Goal: Information Seeking & Learning: Check status

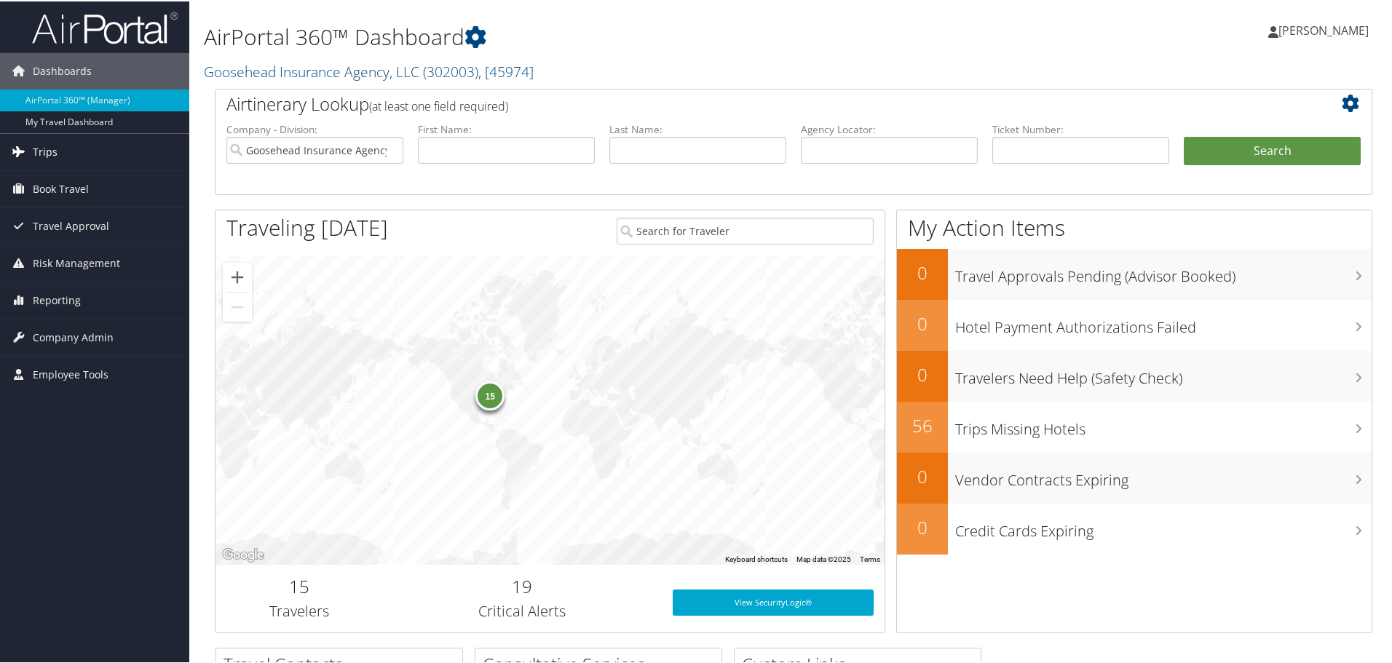
click at [49, 149] on span "Trips" at bounding box center [45, 150] width 25 height 36
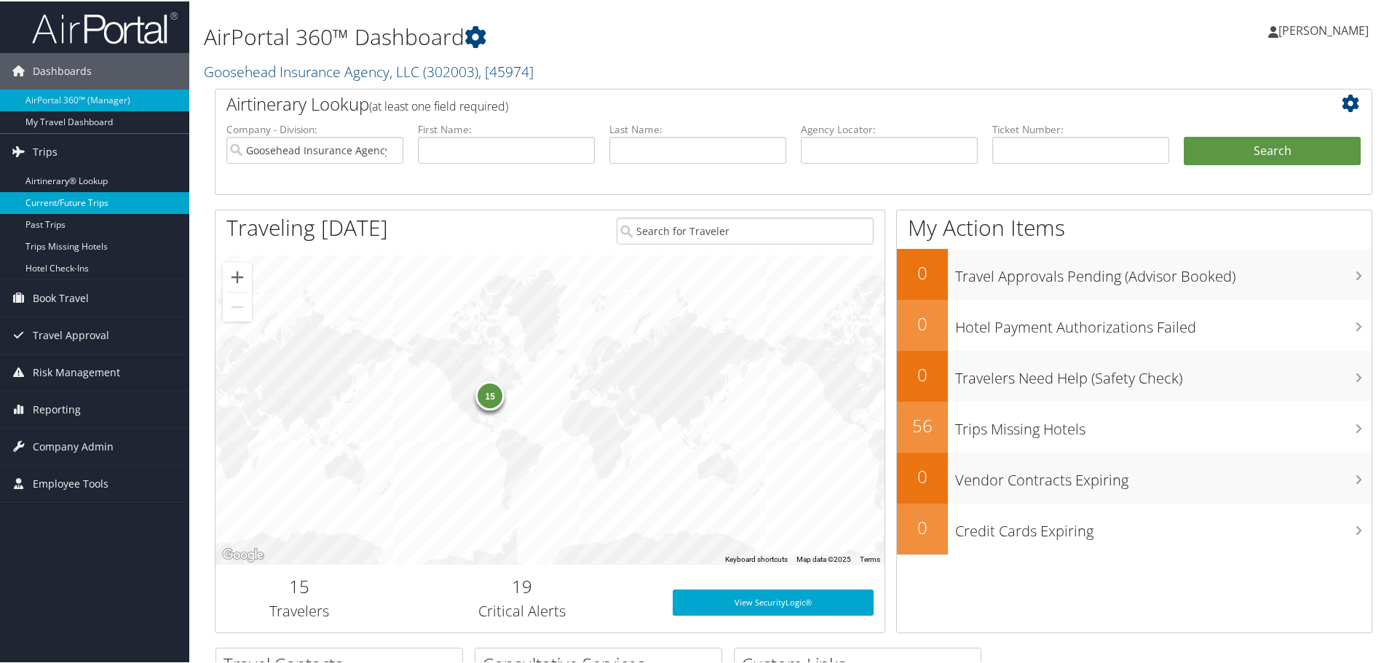
click at [56, 200] on link "Current/Future Trips" at bounding box center [94, 202] width 189 height 22
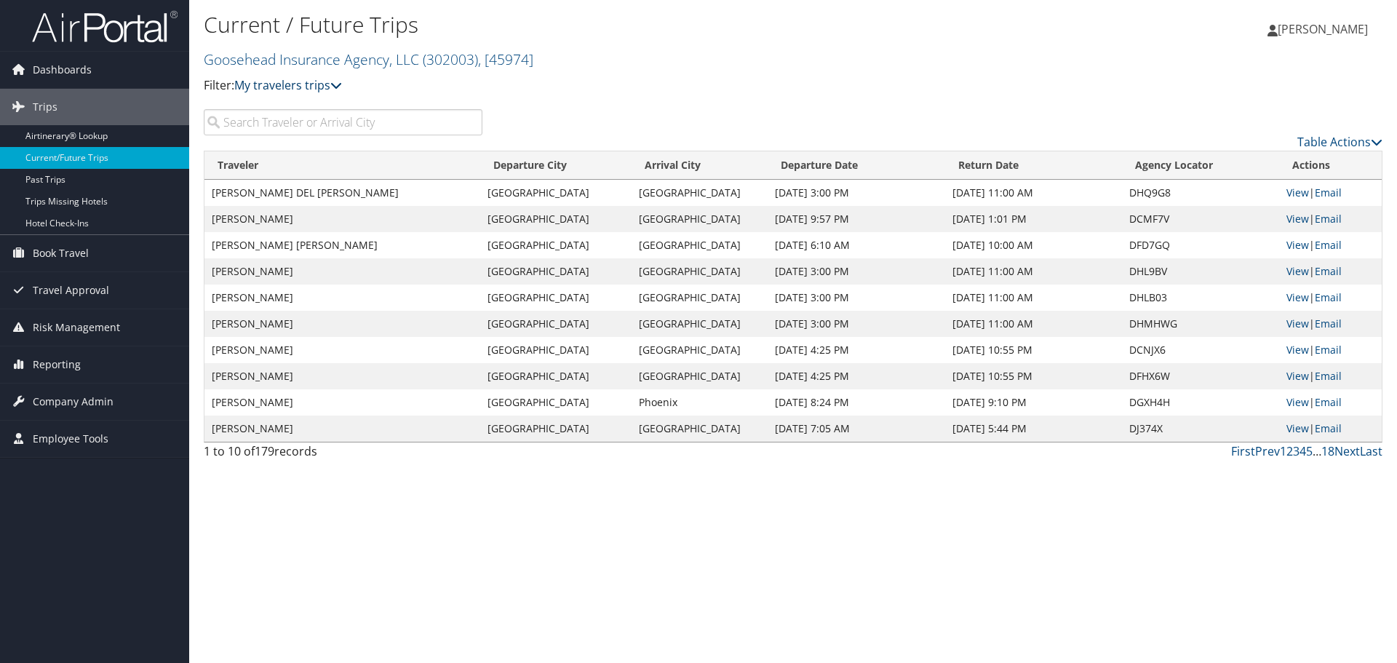
click at [313, 89] on link "My travelers trips" at bounding box center [288, 85] width 108 height 16
click at [301, 130] on input "search" at bounding box center [343, 122] width 279 height 26
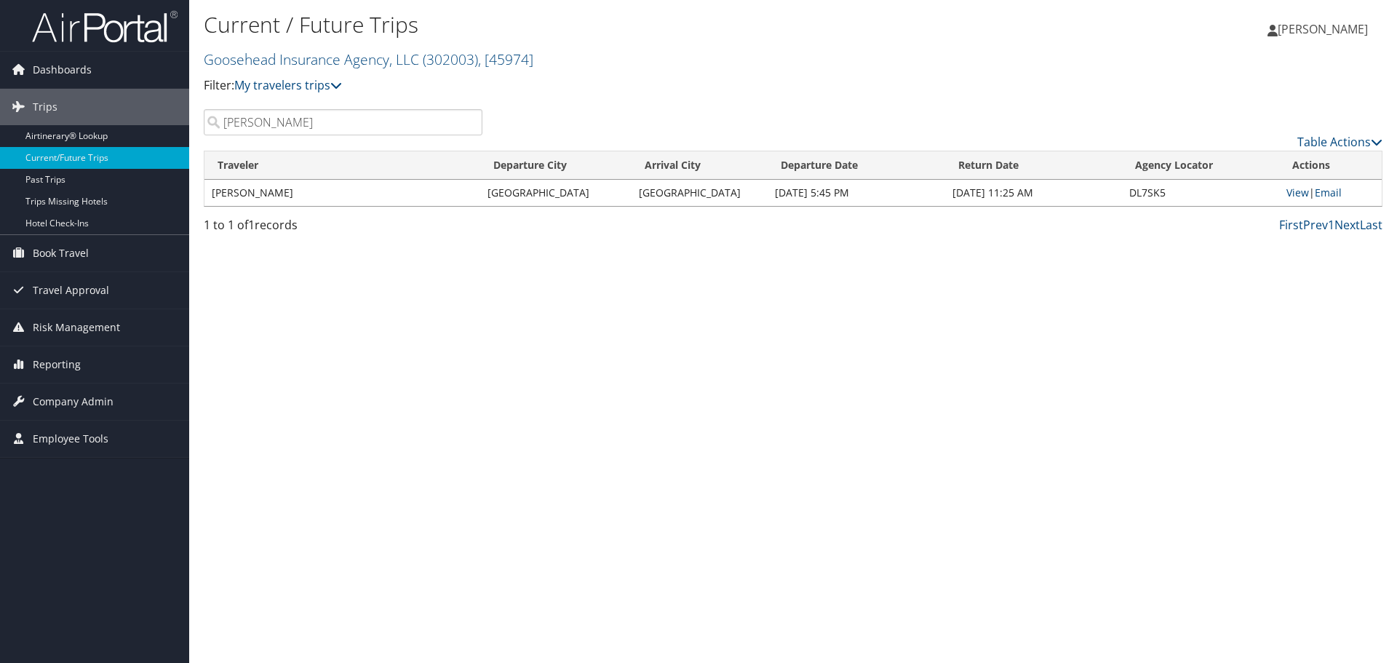
type input "charl lombard"
click at [414, 198] on td "[PERSON_NAME]" at bounding box center [343, 193] width 276 height 26
click at [411, 191] on td "[PERSON_NAME]" at bounding box center [343, 193] width 276 height 26
click at [1297, 192] on link "View" at bounding box center [1298, 193] width 23 height 14
click at [345, 119] on input "[PERSON_NAME]" at bounding box center [343, 122] width 279 height 26
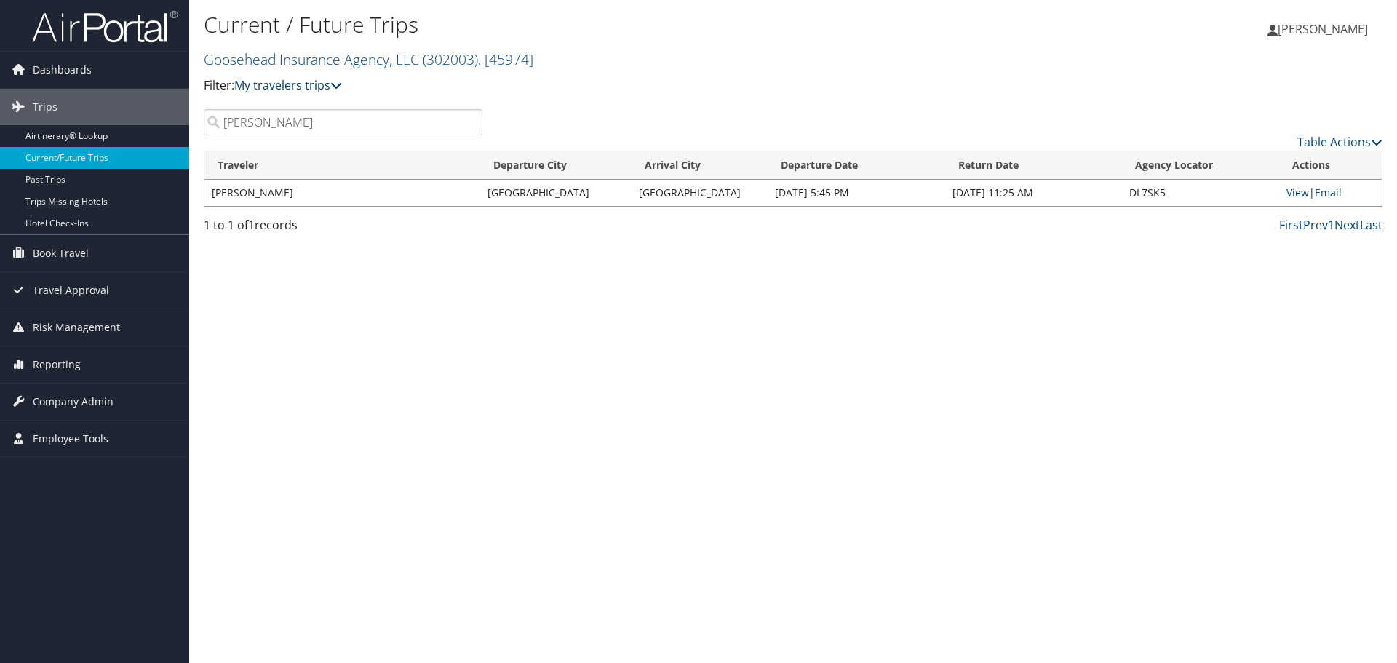
click at [269, 83] on link "My travelers trips" at bounding box center [288, 85] width 108 height 16
click at [262, 106] on link "My trips" at bounding box center [333, 107] width 191 height 25
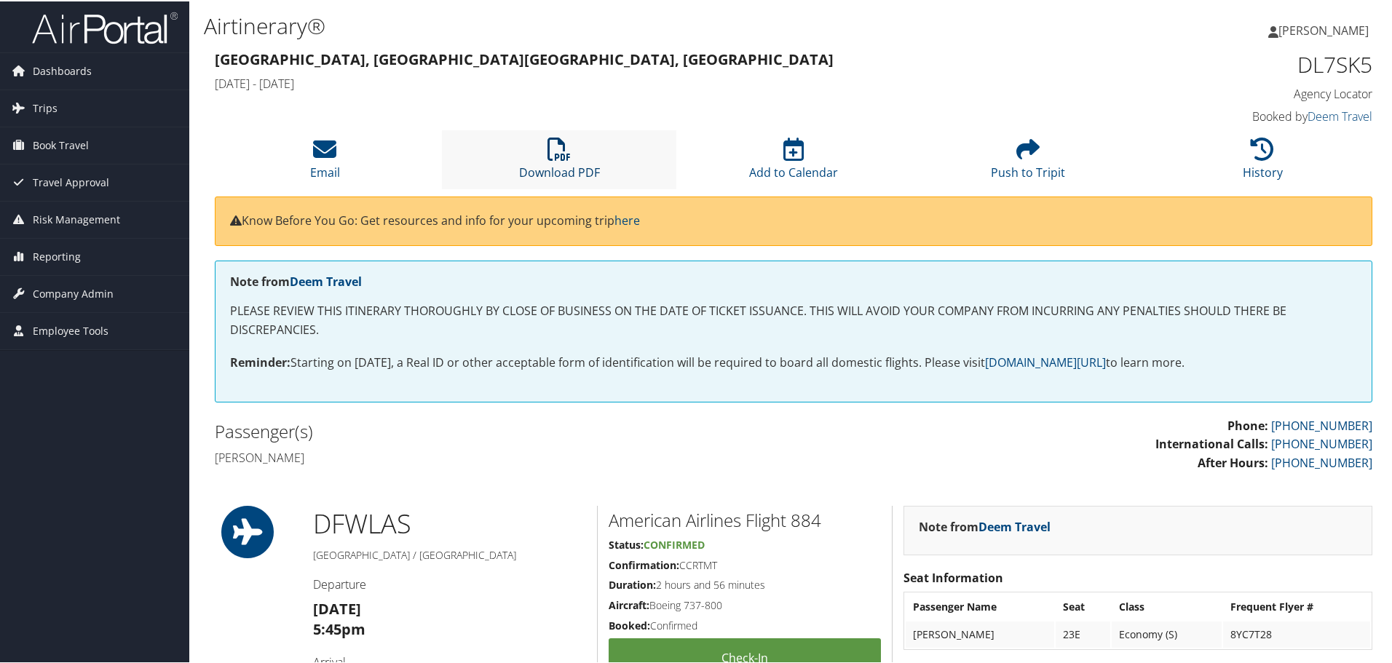
click at [550, 146] on icon at bounding box center [558, 147] width 23 height 23
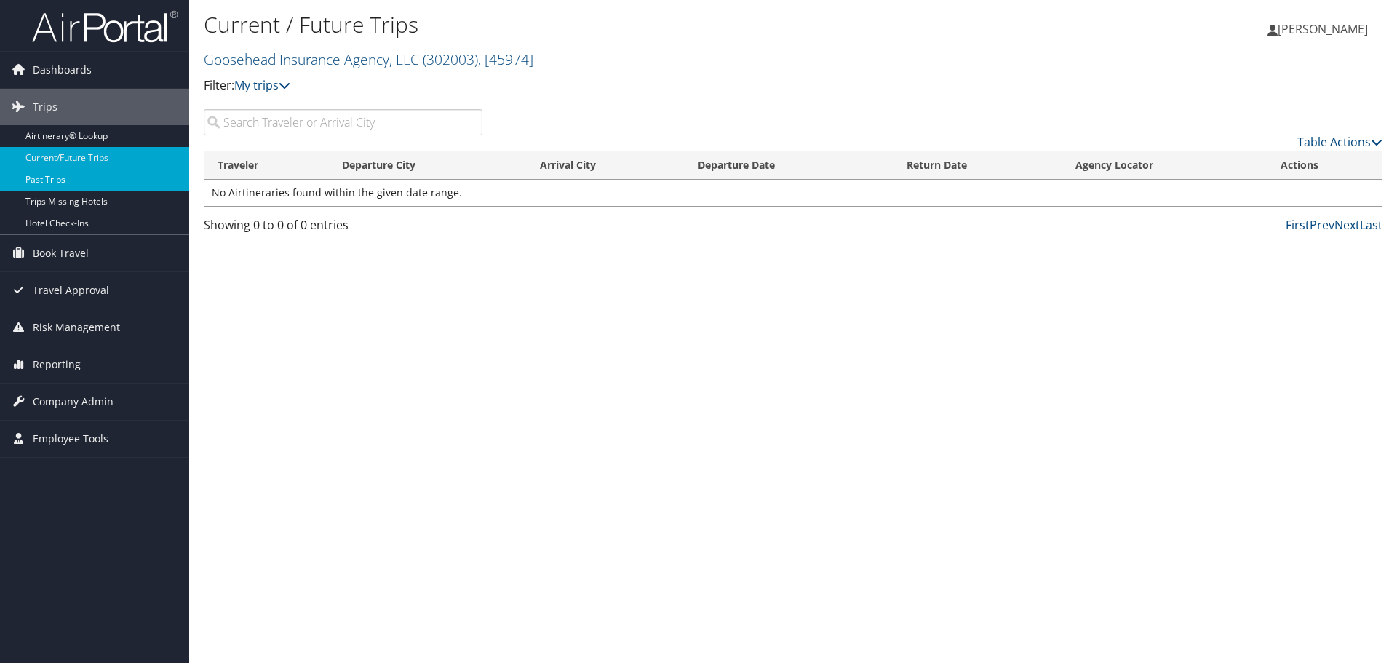
click at [51, 176] on link "Past Trips" at bounding box center [94, 180] width 189 height 22
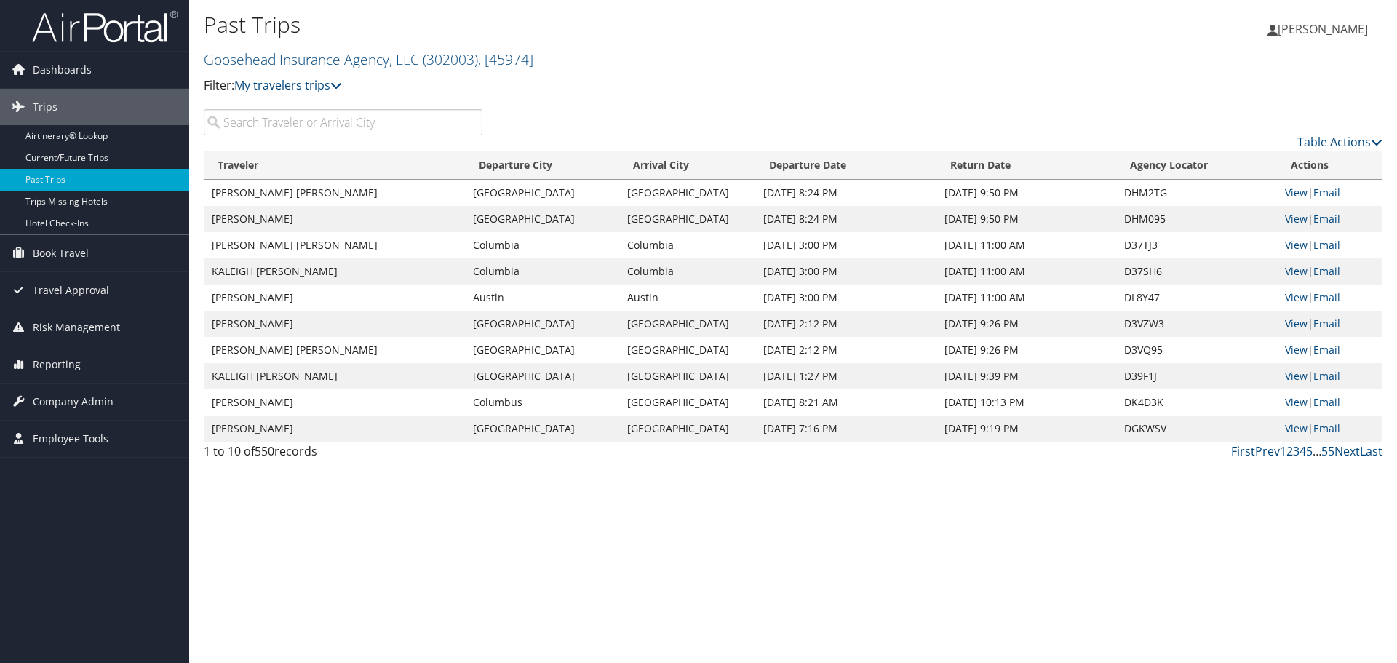
click at [290, 119] on input "search" at bounding box center [343, 122] width 279 height 26
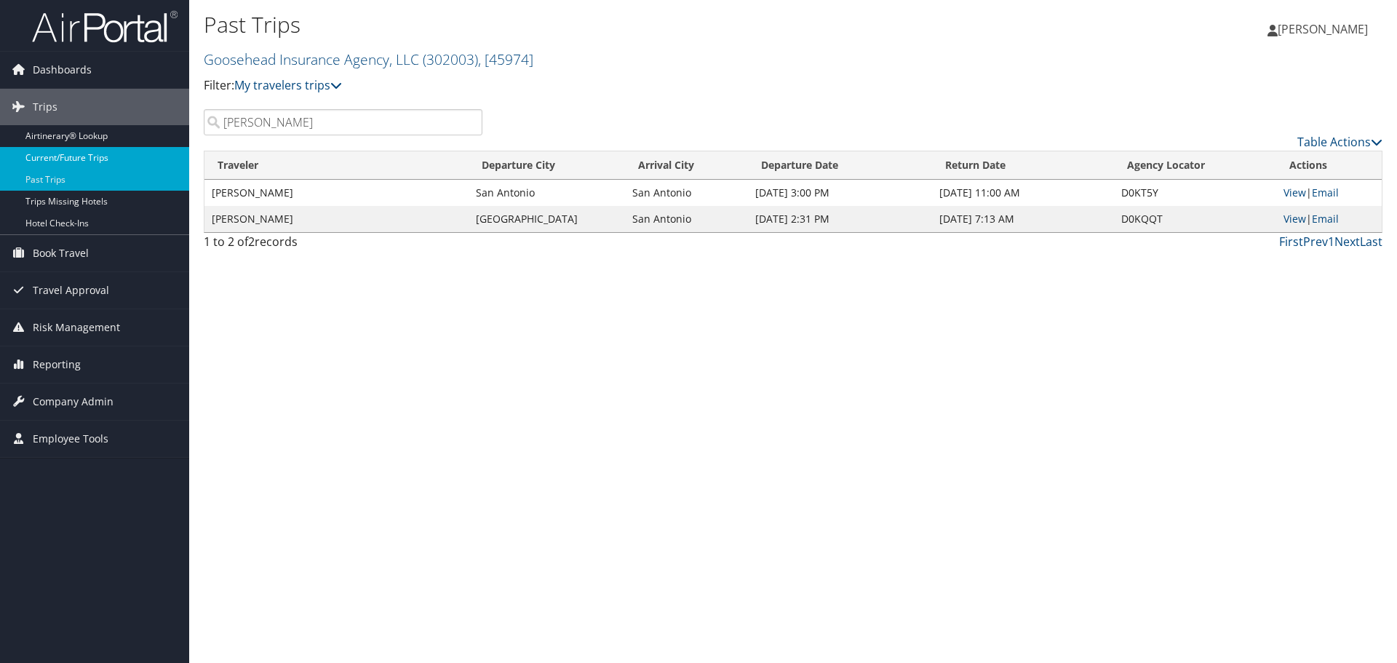
type input "[PERSON_NAME]"
click at [62, 159] on link "Current/Future Trips" at bounding box center [94, 158] width 189 height 22
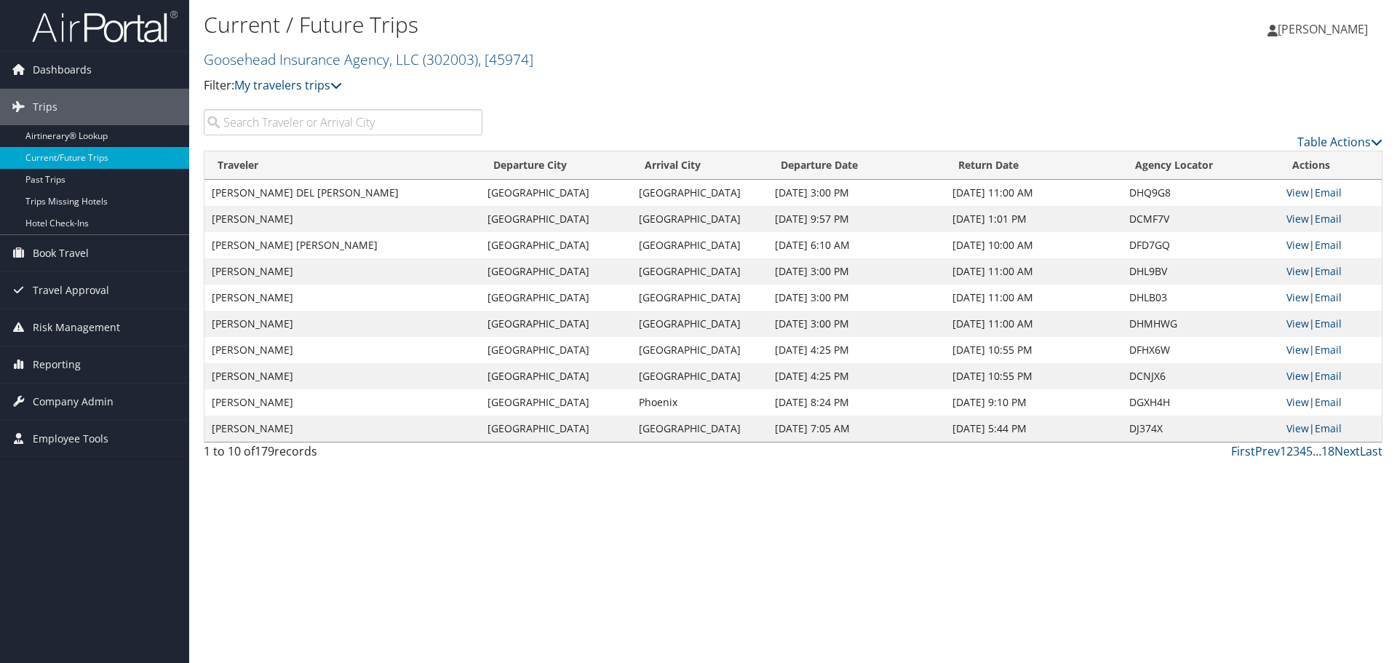
click at [320, 127] on input "search" at bounding box center [343, 122] width 279 height 26
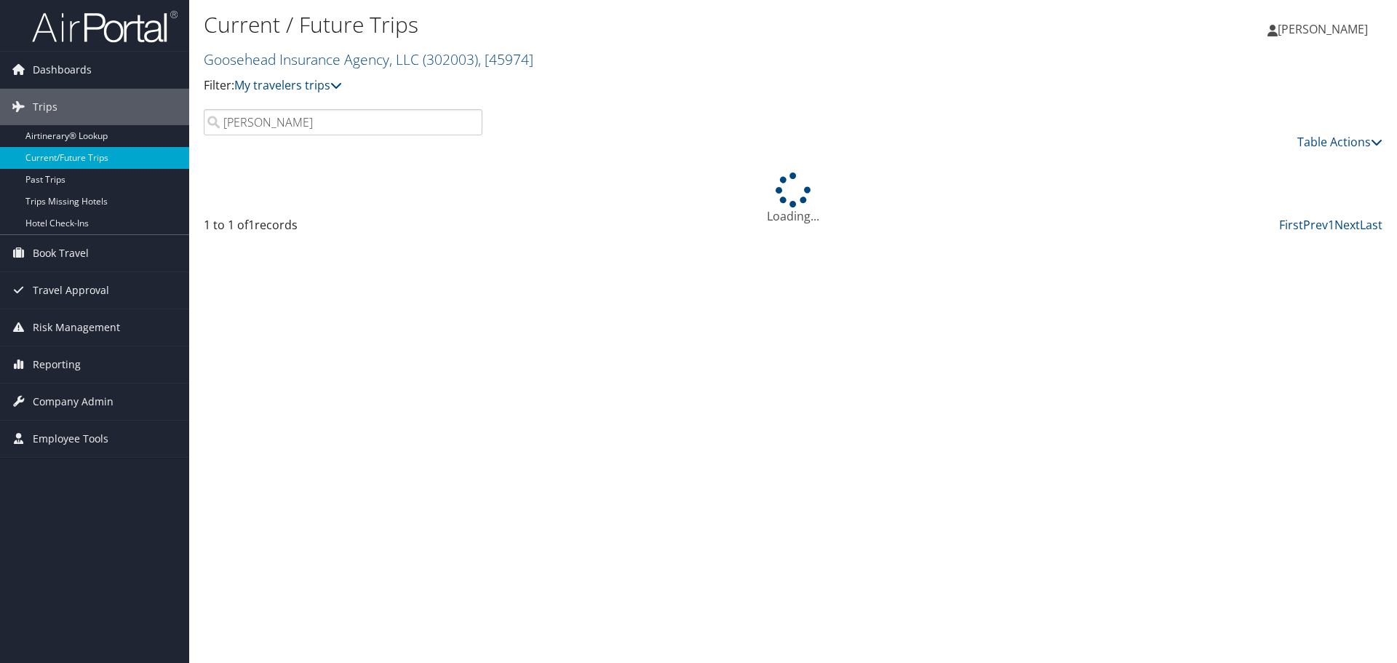
type input "[PERSON_NAME]"
click at [421, 191] on div "Loading..." at bounding box center [793, 198] width 1179 height 52
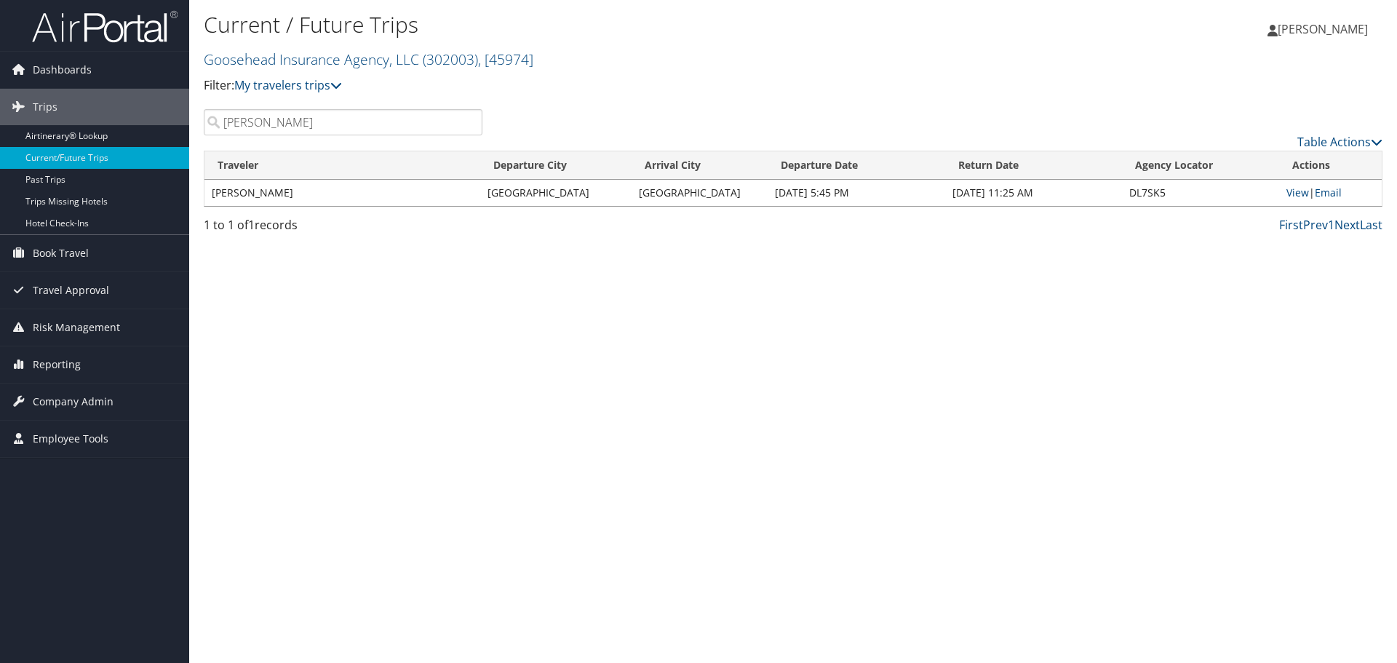
click at [426, 194] on td "[PERSON_NAME]" at bounding box center [343, 193] width 276 height 26
click at [1296, 190] on link "View" at bounding box center [1298, 193] width 23 height 14
click at [80, 443] on span "Employee Tools" at bounding box center [71, 439] width 76 height 36
click at [44, 470] on link "Help Desk" at bounding box center [94, 468] width 189 height 22
click at [54, 433] on span "Employee Tools" at bounding box center [71, 439] width 76 height 36
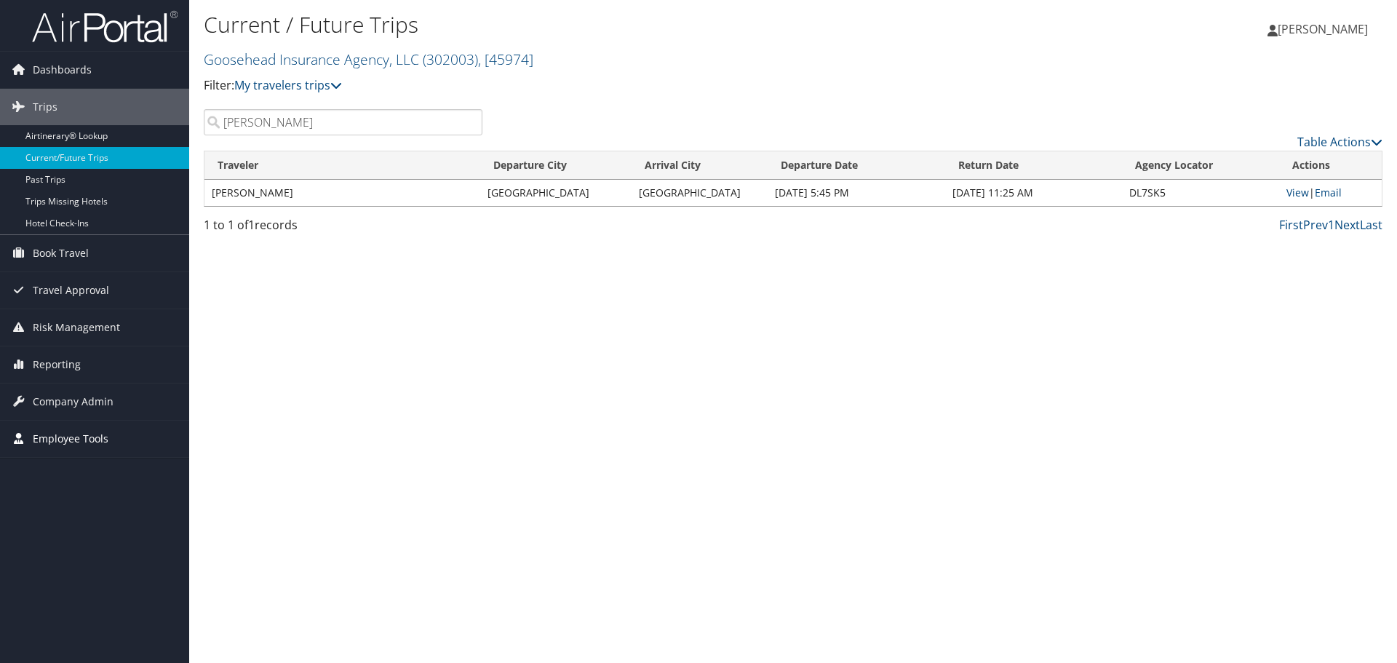
click at [54, 433] on span "Employee Tools" at bounding box center [71, 439] width 76 height 36
click at [18, 68] on icon at bounding box center [18, 69] width 22 height 22
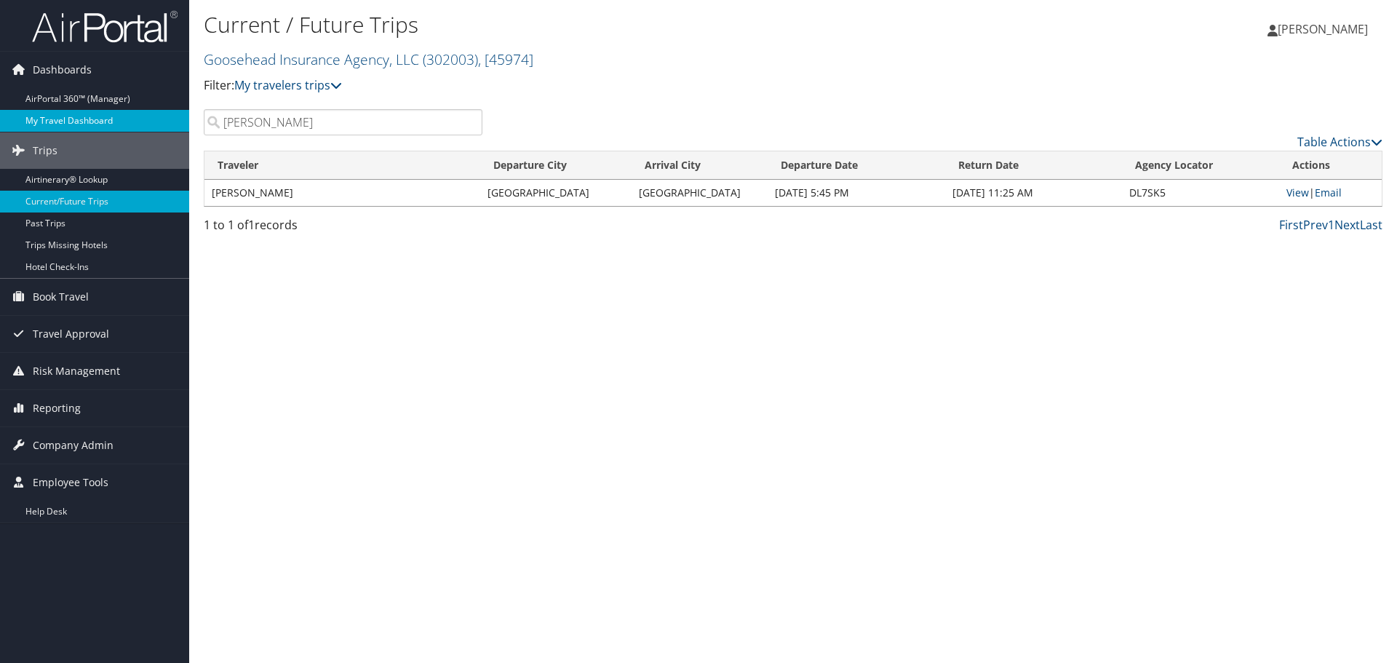
click at [64, 121] on link "My Travel Dashboard" at bounding box center [94, 121] width 189 height 22
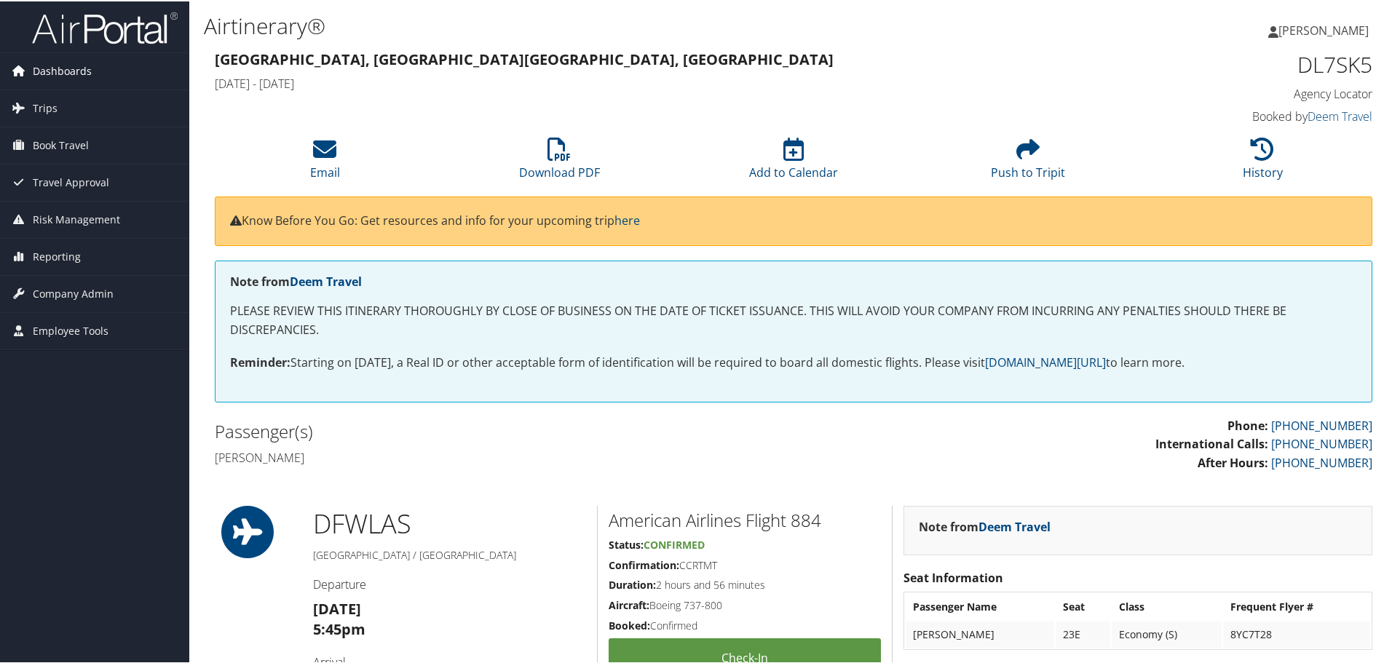
click at [69, 71] on span "Dashboards" at bounding box center [62, 70] width 59 height 36
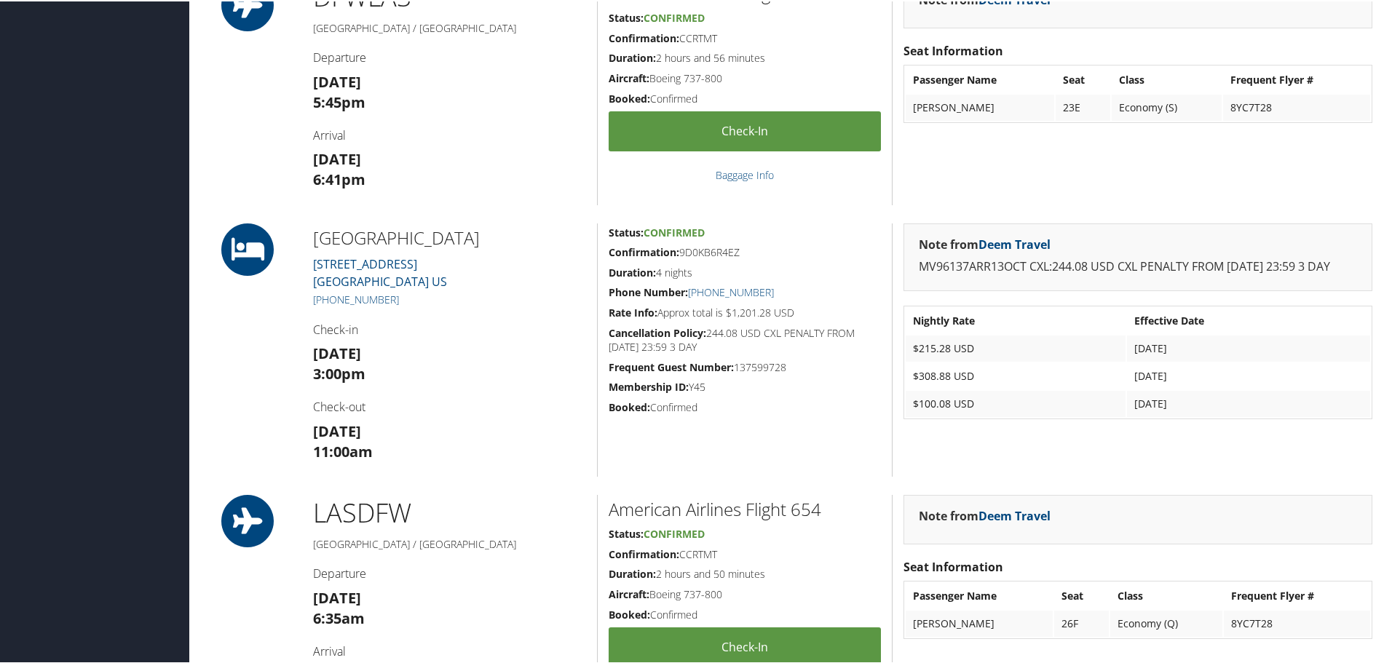
scroll to position [526, 0]
click at [1373, 349] on div "Note from Deem Travel MV96137ARR13OCT CXL:244.08 USD CXL PENALTY FROM 10 OCT 23…" at bounding box center [1137, 349] width 491 height 253
click at [1002, 264] on p "MV96137ARR13OCT CXL:244.08 USD CXL PENALTY FROM 10 OCT 23:59 3 DAY" at bounding box center [1138, 266] width 438 height 19
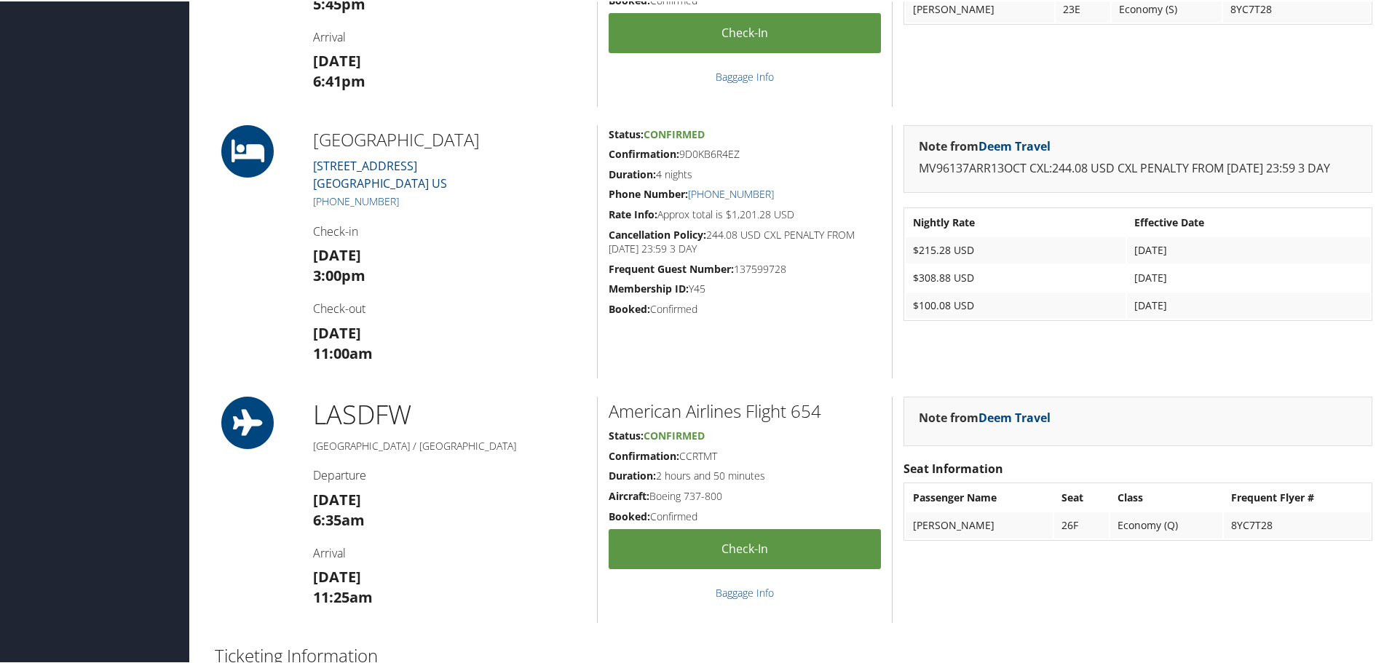
scroll to position [599, 0]
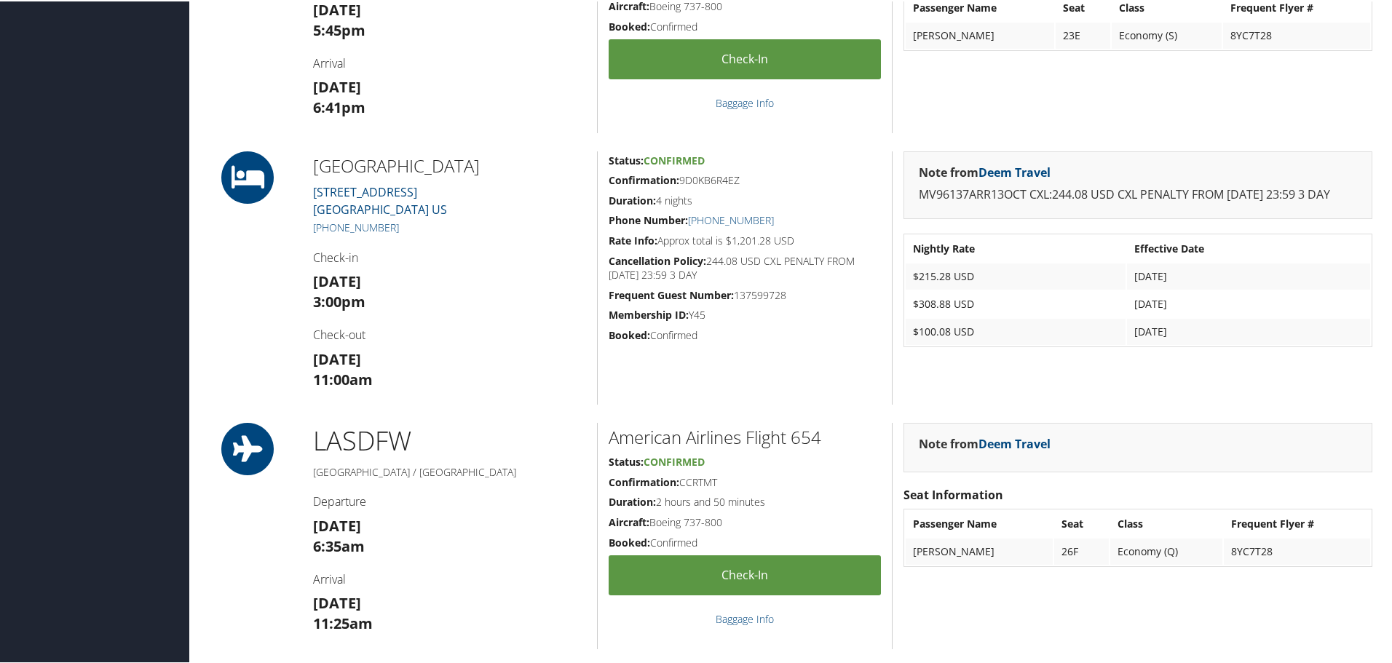
click at [966, 376] on div "Note from Deem Travel MV96137ARR13OCT CXL:244.08 USD CXL PENALTY FROM 10 OCT 23…" at bounding box center [1137, 276] width 491 height 253
